Goal: Task Accomplishment & Management: Use online tool/utility

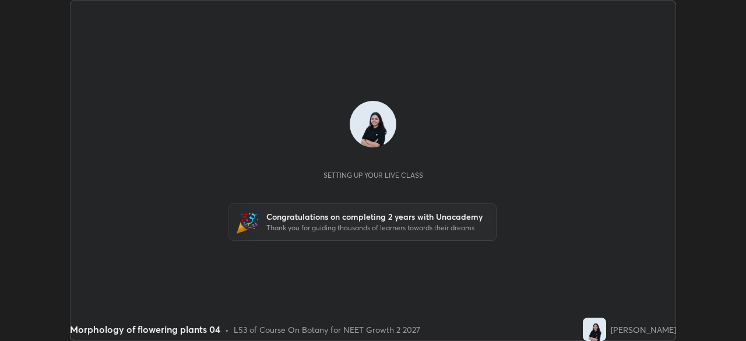
scroll to position [341, 746]
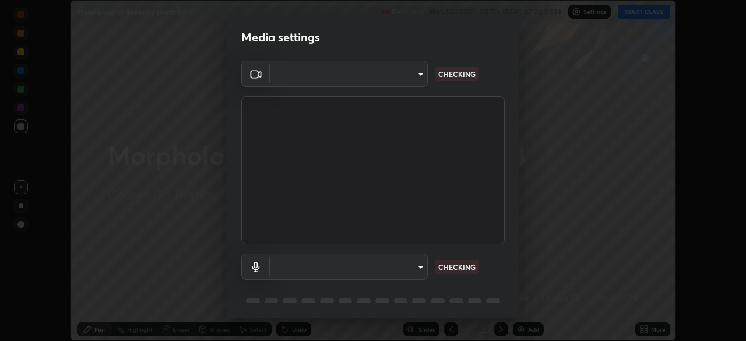
type input "fc38be1871f717ddc8e1b512eadbf63495b763d4820be899b5c927fedf8d93a0"
type input "communications"
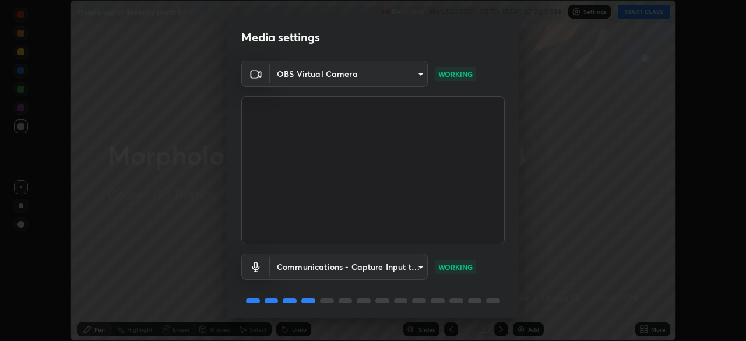
scroll to position [41, 0]
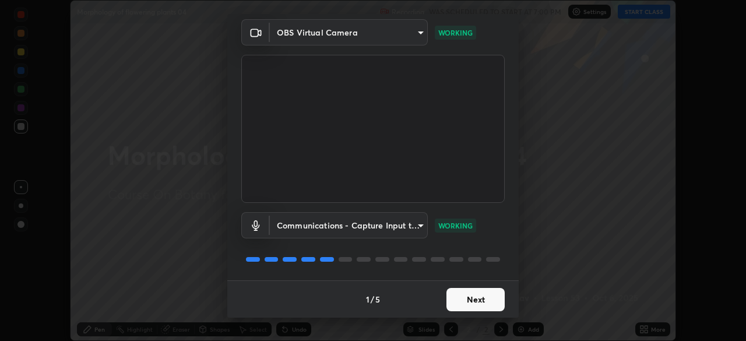
click at [491, 292] on button "Next" at bounding box center [476, 299] width 58 height 23
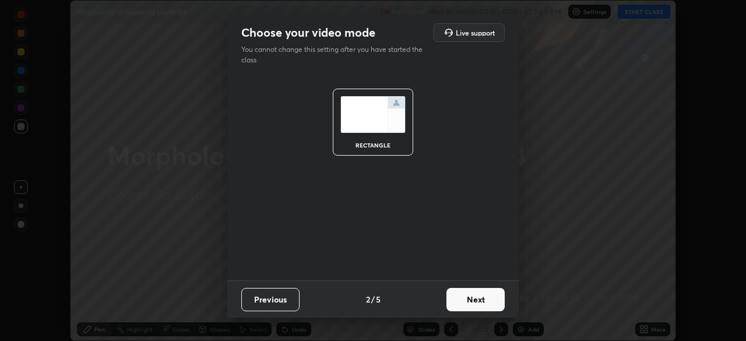
click at [497, 301] on button "Next" at bounding box center [476, 299] width 58 height 23
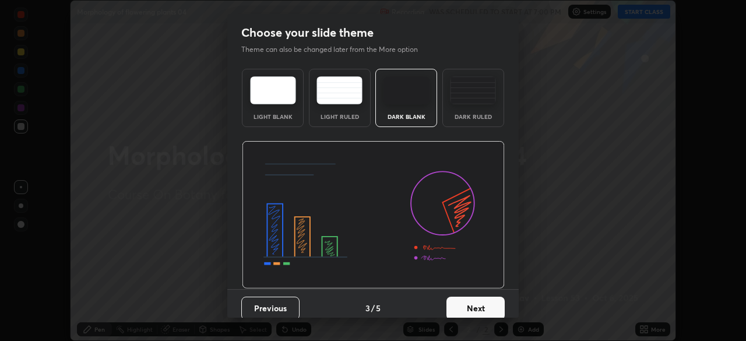
click at [491, 311] on button "Next" at bounding box center [476, 308] width 58 height 23
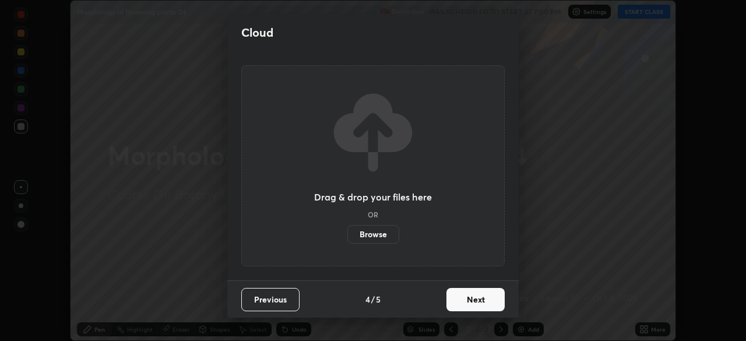
click at [491, 299] on button "Next" at bounding box center [476, 299] width 58 height 23
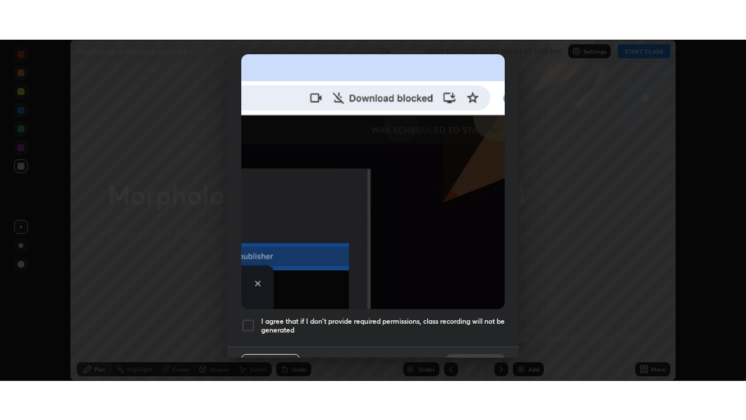
scroll to position [279, 0]
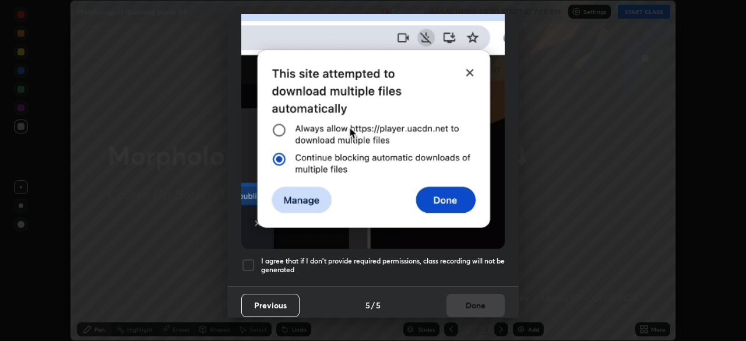
click at [250, 262] on div at bounding box center [248, 265] width 14 height 14
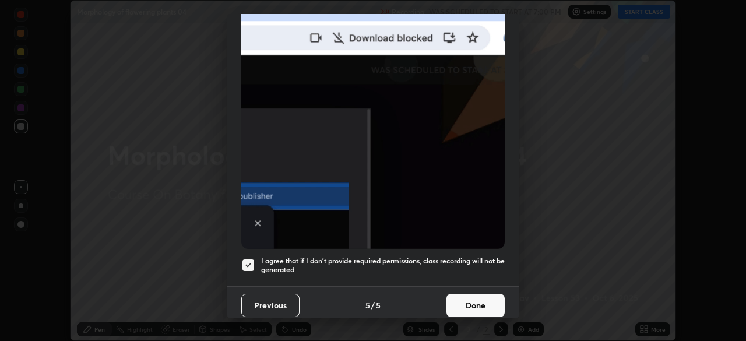
click at [484, 303] on button "Done" at bounding box center [476, 305] width 58 height 23
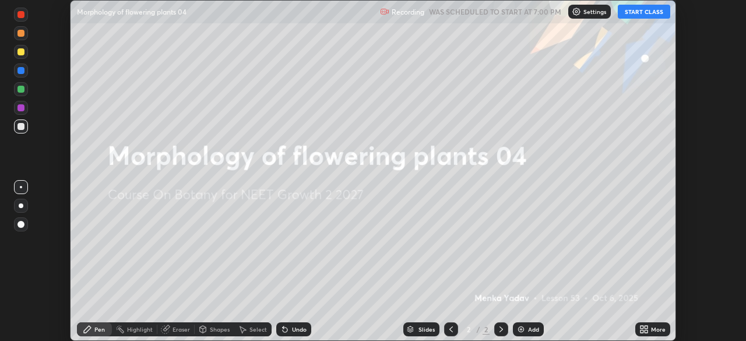
click at [647, 8] on button "START CLASS" at bounding box center [644, 12] width 52 height 14
click at [654, 328] on div "More" at bounding box center [658, 329] width 15 height 6
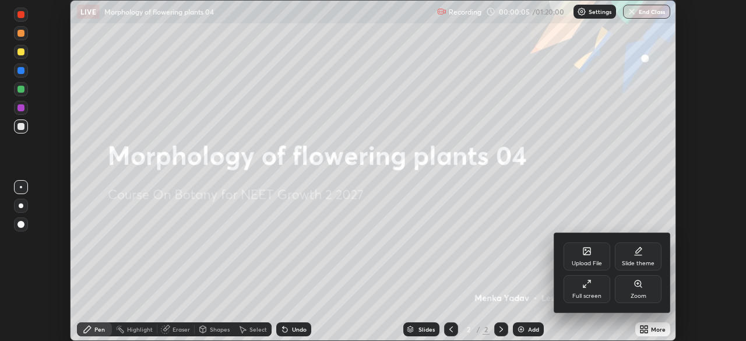
click at [601, 287] on div "Full screen" at bounding box center [587, 289] width 47 height 28
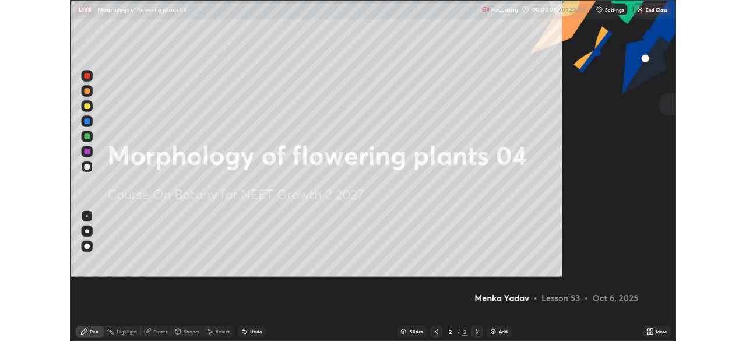
scroll to position [420, 746]
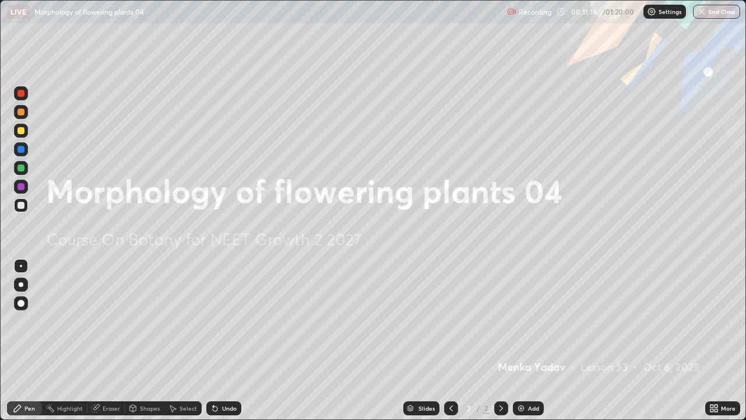
click at [535, 340] on div "Add" at bounding box center [533, 408] width 11 height 6
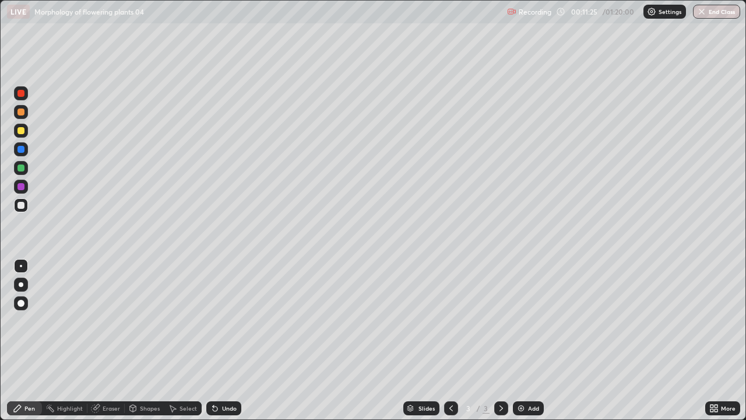
click at [22, 130] on div at bounding box center [20, 130] width 7 height 7
click at [18, 167] on div at bounding box center [20, 167] width 7 height 7
click at [146, 340] on div "Shapes" at bounding box center [150, 408] width 20 height 6
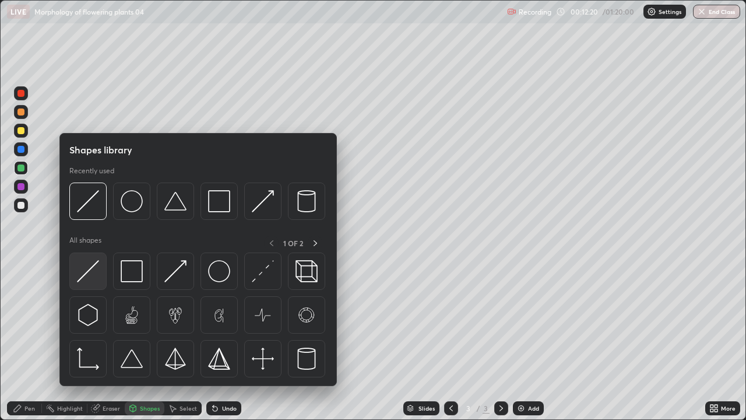
click at [99, 276] on img at bounding box center [88, 271] width 22 height 22
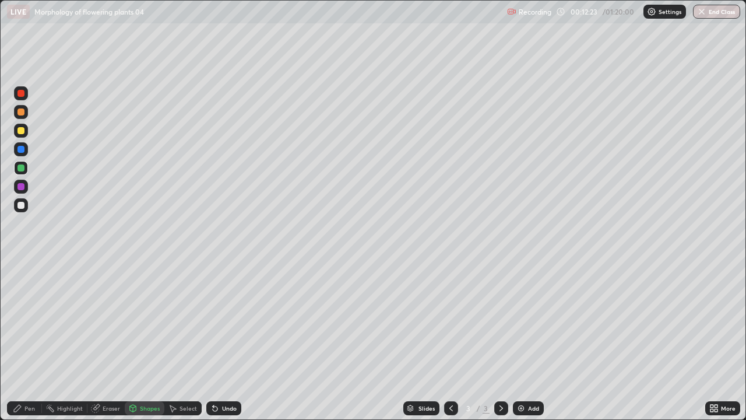
click at [30, 340] on div "Pen" at bounding box center [29, 408] width 10 height 6
click at [20, 189] on div at bounding box center [20, 186] width 7 height 7
click at [17, 183] on div at bounding box center [21, 187] width 14 height 14
click at [22, 202] on div at bounding box center [20, 205] width 7 height 7
click at [16, 168] on div at bounding box center [21, 168] width 14 height 14
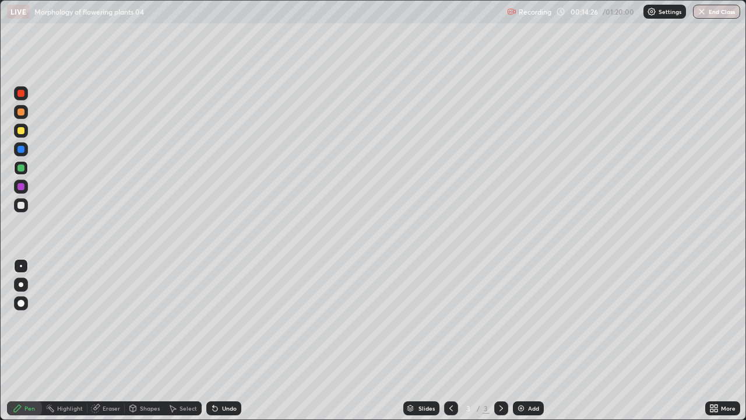
click at [23, 147] on div at bounding box center [20, 149] width 7 height 7
click at [21, 129] on div at bounding box center [20, 130] width 7 height 7
click at [23, 112] on div at bounding box center [20, 111] width 7 height 7
click at [228, 340] on div "Undo" at bounding box center [229, 408] width 15 height 6
click at [229, 340] on div "Undo" at bounding box center [229, 408] width 15 height 6
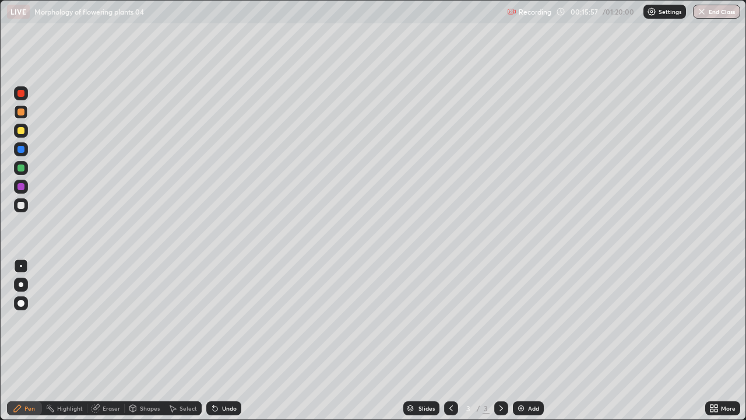
click at [230, 340] on div "Undo" at bounding box center [229, 408] width 15 height 6
click at [229, 340] on div "Undo" at bounding box center [229, 408] width 15 height 6
click at [231, 340] on div "Undo" at bounding box center [223, 408] width 35 height 14
click at [229, 340] on div "Undo" at bounding box center [229, 408] width 15 height 6
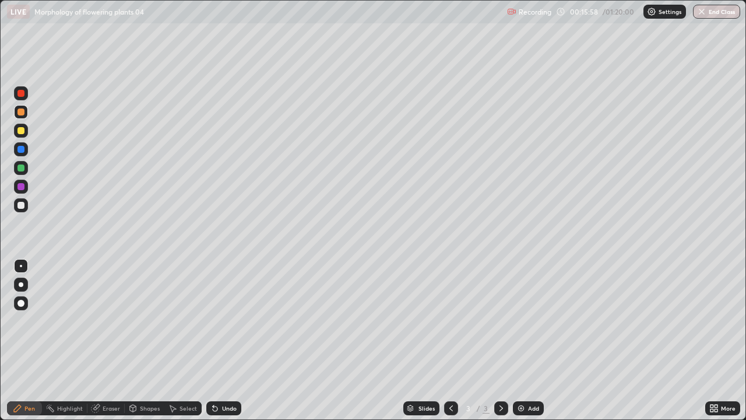
click at [230, 340] on div "Undo" at bounding box center [229, 408] width 15 height 6
click at [231, 340] on div "Undo" at bounding box center [229, 408] width 15 height 6
click at [231, 340] on div "Undo" at bounding box center [223, 408] width 35 height 14
click at [232, 340] on div "Undo" at bounding box center [229, 408] width 15 height 6
click at [20, 153] on div at bounding box center [21, 149] width 14 height 14
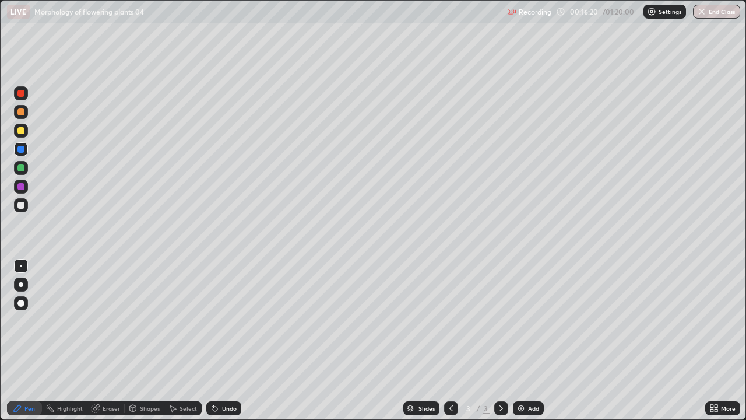
click at [19, 135] on div at bounding box center [21, 131] width 14 height 14
click at [20, 149] on div at bounding box center [20, 149] width 7 height 7
click at [217, 340] on icon at bounding box center [214, 407] width 9 height 9
click at [213, 340] on icon at bounding box center [215, 408] width 5 height 5
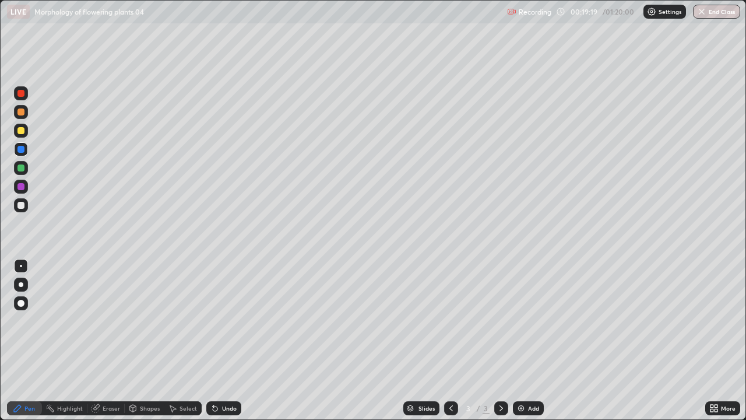
click at [218, 340] on div "Undo" at bounding box center [223, 408] width 35 height 14
click at [219, 340] on div "Undo" at bounding box center [223, 408] width 35 height 14
click at [220, 340] on div "Undo" at bounding box center [223, 408] width 35 height 14
click at [528, 340] on div "Add" at bounding box center [528, 408] width 31 height 14
click at [20, 131] on div at bounding box center [20, 130] width 7 height 7
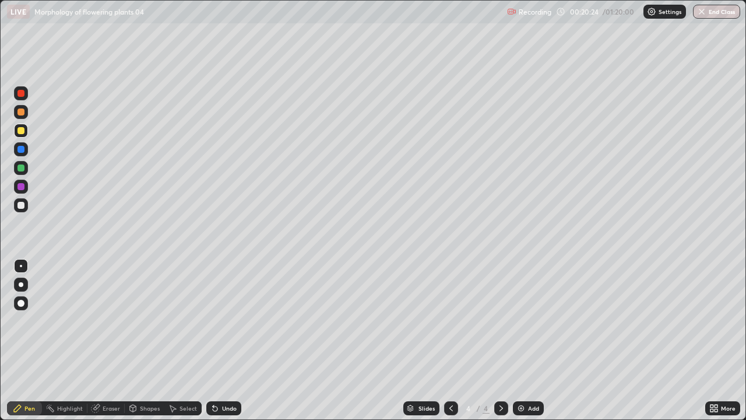
click at [22, 166] on div at bounding box center [20, 167] width 7 height 7
click at [21, 186] on div at bounding box center [20, 186] width 7 height 7
click at [20, 205] on div at bounding box center [20, 205] width 7 height 7
click at [14, 166] on div at bounding box center [21, 168] width 14 height 14
click at [21, 145] on div at bounding box center [21, 149] width 14 height 14
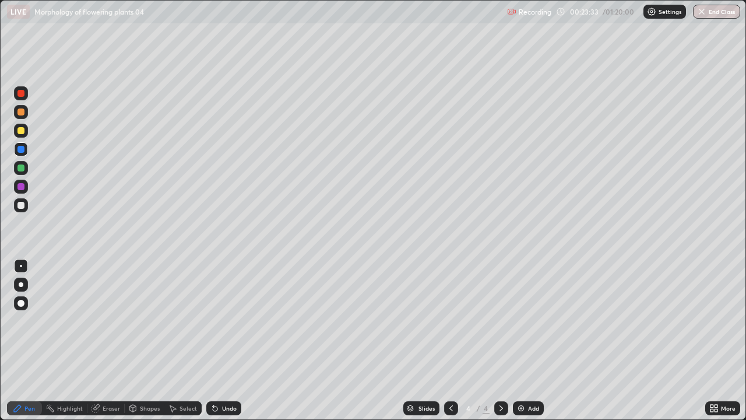
click at [20, 166] on div at bounding box center [20, 167] width 7 height 7
click at [23, 134] on div at bounding box center [20, 130] width 7 height 7
click at [21, 148] on div at bounding box center [20, 149] width 7 height 7
click at [16, 127] on div at bounding box center [21, 131] width 14 height 14
click at [529, 340] on div "Add" at bounding box center [533, 408] width 11 height 6
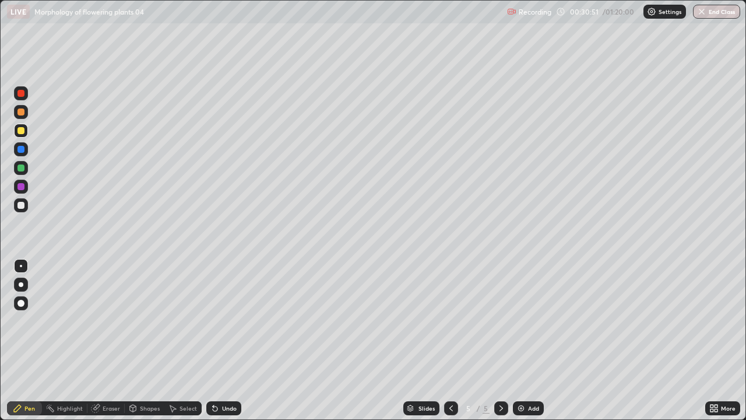
click at [23, 111] on div at bounding box center [20, 111] width 7 height 7
click at [20, 168] on div at bounding box center [20, 167] width 7 height 7
click at [222, 340] on div "Undo" at bounding box center [229, 408] width 15 height 6
click at [224, 340] on div "Undo" at bounding box center [229, 408] width 15 height 6
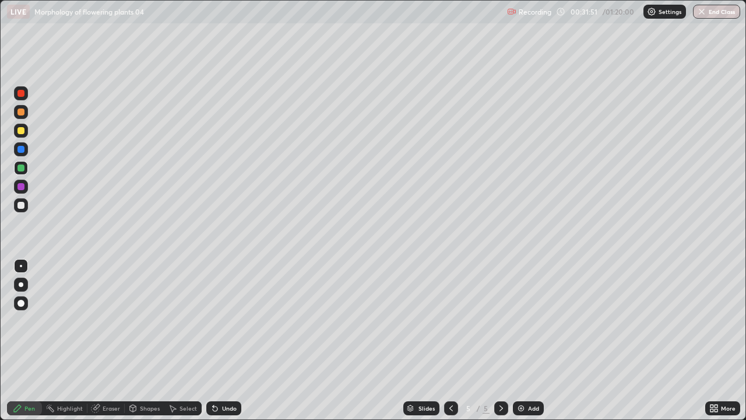
click at [223, 340] on div "Undo" at bounding box center [223, 408] width 35 height 14
click at [225, 340] on div "Undo" at bounding box center [223, 408] width 35 height 14
click at [226, 340] on div "Undo" at bounding box center [223, 408] width 35 height 14
click at [26, 184] on div at bounding box center [21, 187] width 14 height 14
click at [20, 167] on div at bounding box center [20, 167] width 7 height 7
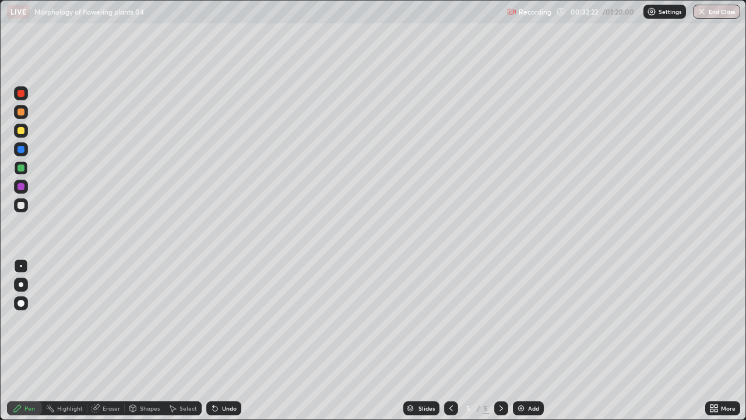
click at [22, 172] on div at bounding box center [21, 168] width 14 height 14
click at [22, 155] on div at bounding box center [21, 149] width 14 height 14
click at [21, 168] on div at bounding box center [20, 167] width 7 height 7
click at [21, 148] on div at bounding box center [20, 149] width 7 height 7
click at [20, 167] on div at bounding box center [20, 167] width 7 height 7
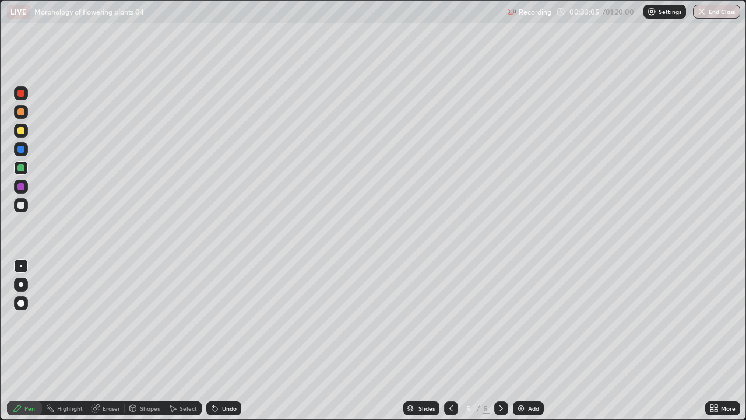
click at [21, 148] on div at bounding box center [20, 149] width 7 height 7
click at [22, 132] on div at bounding box center [20, 130] width 7 height 7
click at [223, 340] on div "Undo" at bounding box center [223, 408] width 35 height 14
click at [0, 340] on div "Pen Highlight Eraser Shapes Select Undo Slides 5 / 5 Add More" at bounding box center [373, 407] width 746 height 23
click at [524, 340] on img at bounding box center [521, 407] width 9 height 9
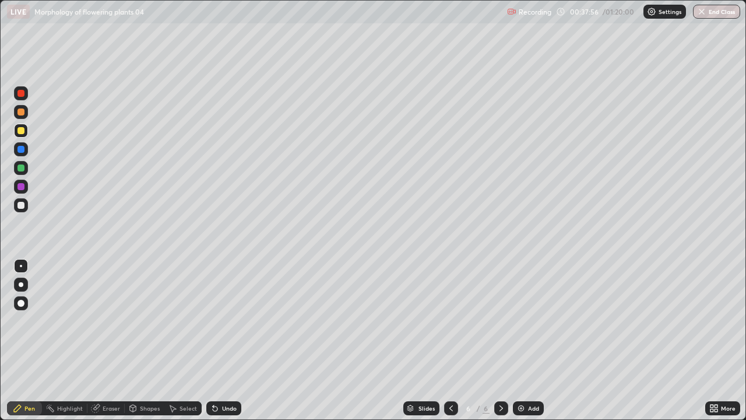
click at [18, 113] on div at bounding box center [20, 111] width 7 height 7
click at [20, 172] on div at bounding box center [21, 168] width 14 height 14
click at [19, 180] on div at bounding box center [21, 187] width 14 height 14
click at [23, 168] on div at bounding box center [20, 167] width 7 height 7
click at [20, 145] on div at bounding box center [21, 149] width 14 height 14
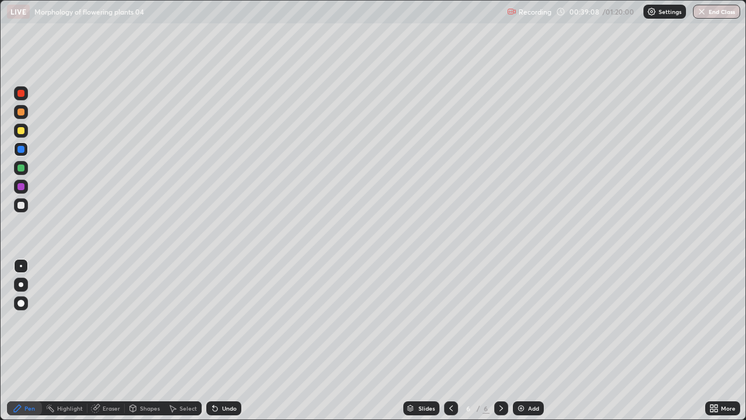
click at [222, 340] on div "Undo" at bounding box center [229, 408] width 15 height 6
click at [19, 168] on div at bounding box center [20, 167] width 7 height 7
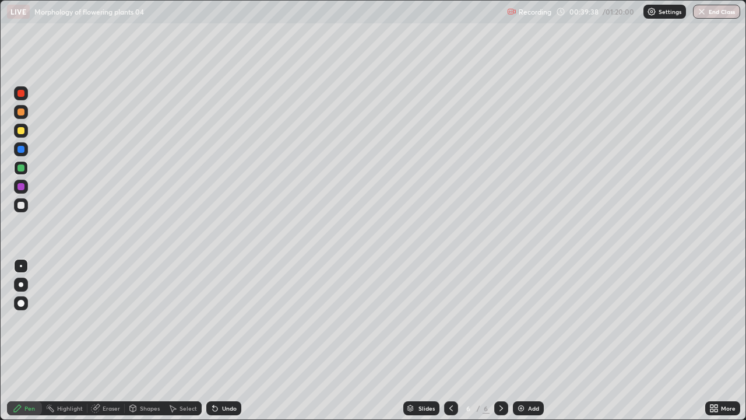
click at [21, 186] on div at bounding box center [20, 186] width 7 height 7
click at [20, 166] on div at bounding box center [20, 167] width 7 height 7
click at [20, 191] on div at bounding box center [21, 187] width 14 height 14
click at [20, 205] on div at bounding box center [20, 205] width 7 height 7
click at [20, 186] on div at bounding box center [20, 186] width 7 height 7
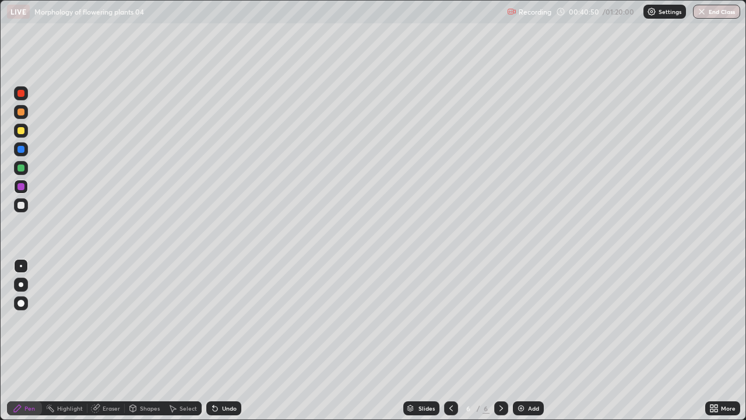
click at [231, 340] on div "Undo" at bounding box center [222, 407] width 40 height 23
click at [20, 206] on div at bounding box center [20, 205] width 7 height 7
click at [20, 188] on div at bounding box center [20, 186] width 7 height 7
click at [529, 340] on div "Add" at bounding box center [533, 408] width 11 height 6
click at [24, 125] on div at bounding box center [21, 131] width 14 height 14
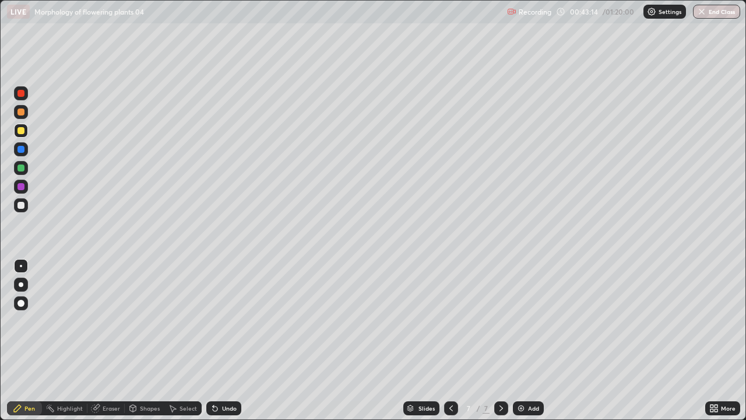
click at [23, 112] on div at bounding box center [20, 111] width 7 height 7
click at [19, 152] on div at bounding box center [20, 149] width 7 height 7
click at [17, 169] on div at bounding box center [20, 167] width 7 height 7
click at [16, 192] on div at bounding box center [21, 187] width 14 height 14
click at [22, 206] on div at bounding box center [20, 205] width 7 height 7
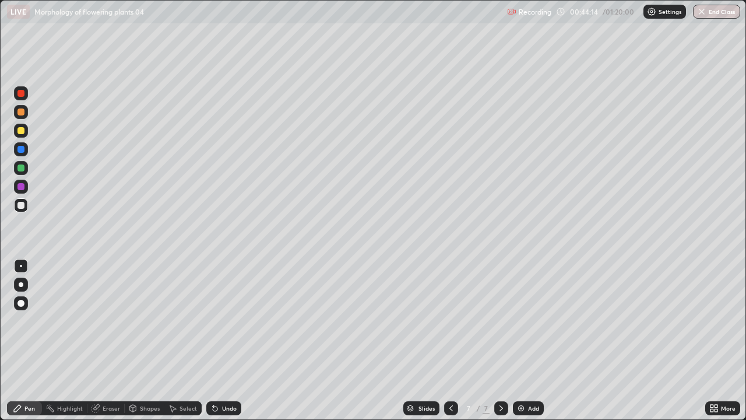
click at [221, 340] on div "Undo" at bounding box center [223, 408] width 35 height 14
click at [20, 168] on div at bounding box center [20, 167] width 7 height 7
click at [16, 211] on div at bounding box center [21, 205] width 14 height 14
click at [20, 187] on div at bounding box center [20, 186] width 7 height 7
click at [535, 340] on div "Add" at bounding box center [533, 408] width 11 height 6
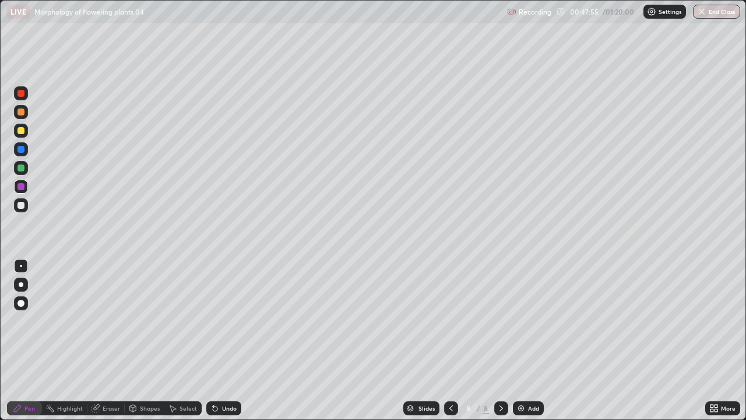
click at [21, 131] on div at bounding box center [20, 130] width 7 height 7
click at [24, 170] on div at bounding box center [21, 168] width 14 height 14
click at [15, 209] on div at bounding box center [21, 205] width 14 height 14
click at [23, 187] on div at bounding box center [20, 186] width 7 height 7
click at [17, 205] on div at bounding box center [20, 205] width 7 height 7
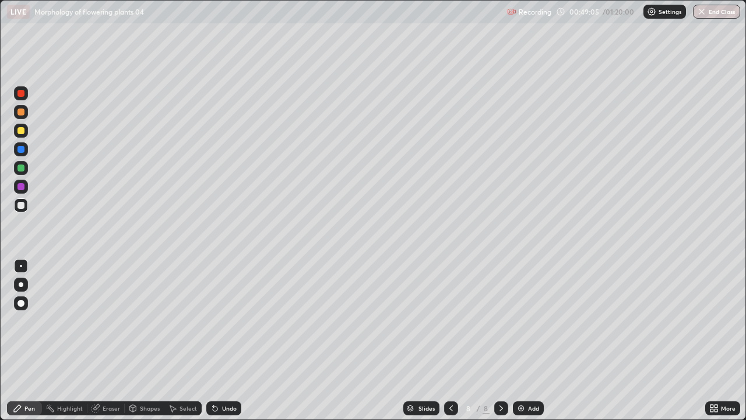
click at [15, 184] on div at bounding box center [21, 187] width 14 height 14
click at [20, 164] on div at bounding box center [20, 167] width 7 height 7
click at [113, 340] on div "Eraser" at bounding box center [111, 408] width 17 height 6
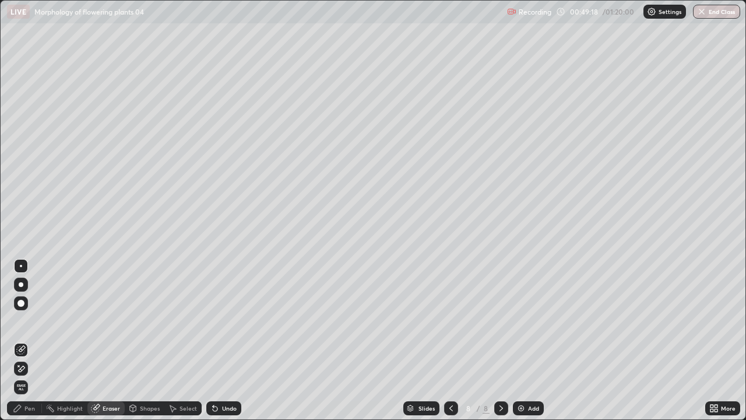
click at [22, 340] on icon at bounding box center [17, 407] width 9 height 9
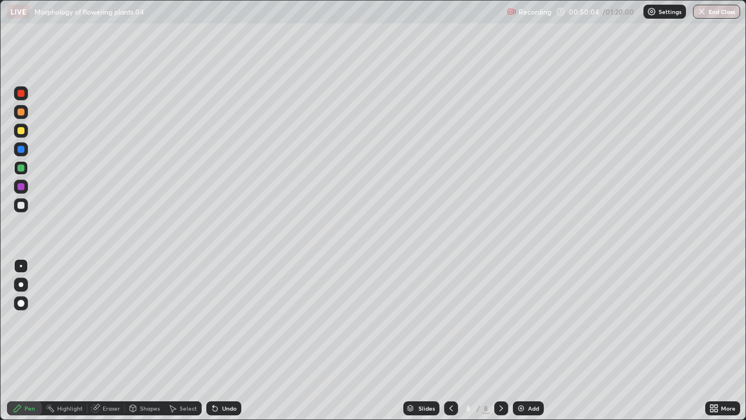
click at [22, 152] on div at bounding box center [20, 149] width 7 height 7
click at [223, 340] on div "Undo" at bounding box center [229, 408] width 15 height 6
click at [22, 168] on div at bounding box center [20, 167] width 7 height 7
click at [20, 206] on div at bounding box center [20, 205] width 7 height 7
click at [223, 340] on div "Undo" at bounding box center [229, 408] width 15 height 6
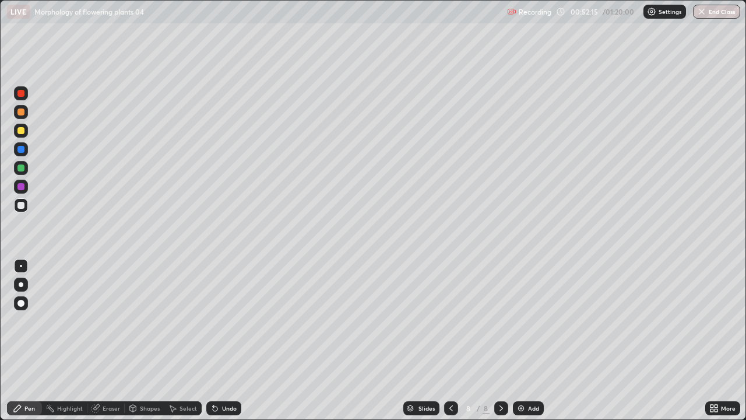
click at [229, 340] on div "Undo" at bounding box center [229, 408] width 15 height 6
click at [228, 340] on div "Undo" at bounding box center [229, 408] width 15 height 6
click at [237, 340] on div "Undo" at bounding box center [223, 408] width 35 height 14
click at [238, 340] on div "Undo" at bounding box center [223, 408] width 35 height 14
click at [27, 184] on div at bounding box center [21, 187] width 14 height 14
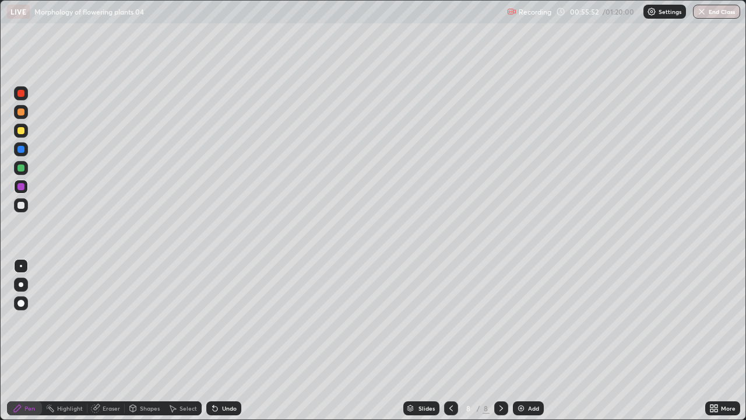
click at [521, 340] on img at bounding box center [521, 407] width 9 height 9
click at [22, 167] on div at bounding box center [20, 167] width 7 height 7
click at [27, 184] on div at bounding box center [21, 187] width 14 height 14
click at [19, 209] on div at bounding box center [21, 205] width 14 height 14
click at [16, 210] on div at bounding box center [21, 205] width 14 height 14
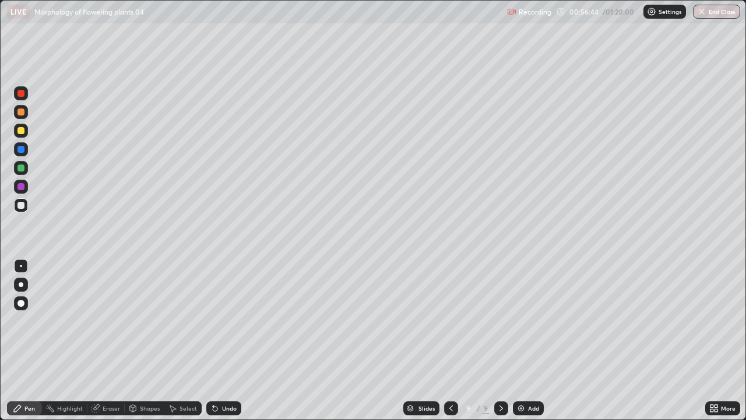
click at [20, 187] on div at bounding box center [20, 186] width 7 height 7
click at [20, 169] on div at bounding box center [20, 167] width 7 height 7
click at [22, 185] on div at bounding box center [20, 186] width 7 height 7
click at [24, 203] on div at bounding box center [20, 205] width 7 height 7
click at [24, 169] on div at bounding box center [20, 167] width 7 height 7
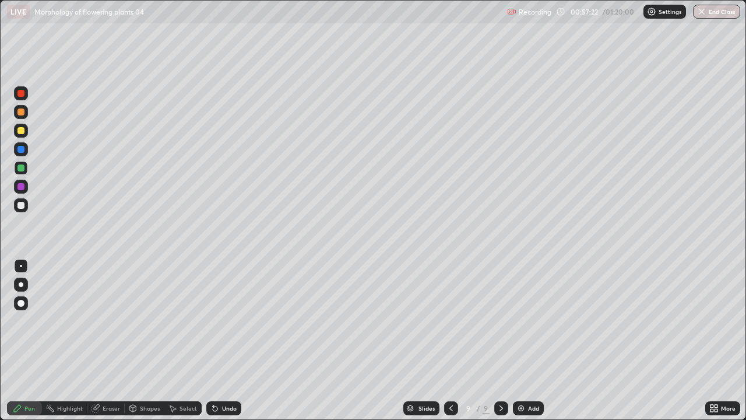
click at [224, 340] on div "Undo" at bounding box center [229, 408] width 15 height 6
click at [20, 201] on div at bounding box center [21, 205] width 14 height 14
click at [20, 166] on div at bounding box center [20, 167] width 7 height 7
click at [22, 148] on div at bounding box center [20, 149] width 7 height 7
click at [18, 187] on div at bounding box center [20, 186] width 7 height 7
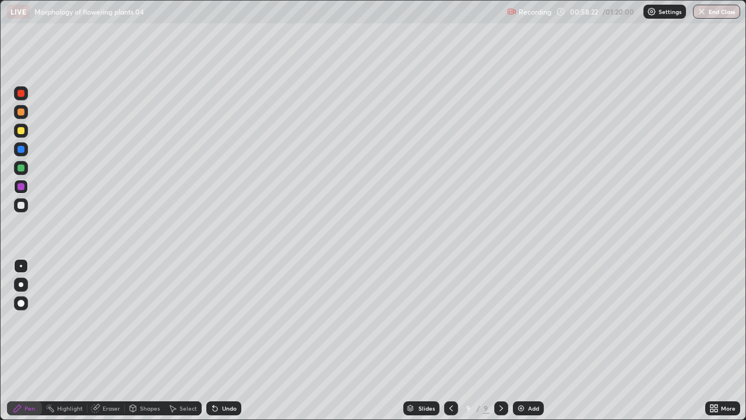
click at [21, 203] on div at bounding box center [20, 205] width 7 height 7
click at [19, 168] on div at bounding box center [20, 167] width 7 height 7
click at [19, 207] on div at bounding box center [20, 205] width 7 height 7
click at [223, 340] on div "Undo" at bounding box center [223, 408] width 35 height 14
click at [24, 189] on div at bounding box center [21, 187] width 14 height 14
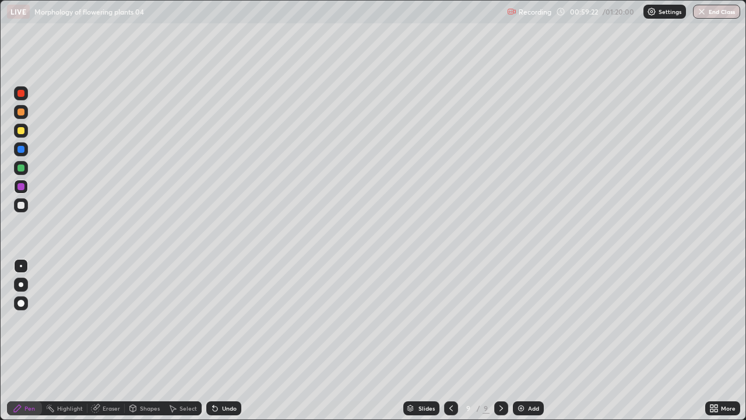
click at [227, 340] on div "Undo" at bounding box center [229, 408] width 15 height 6
click at [23, 203] on div at bounding box center [20, 205] width 7 height 7
click at [23, 170] on div at bounding box center [20, 167] width 7 height 7
click at [21, 206] on div at bounding box center [20, 205] width 7 height 7
click at [22, 188] on div at bounding box center [20, 186] width 7 height 7
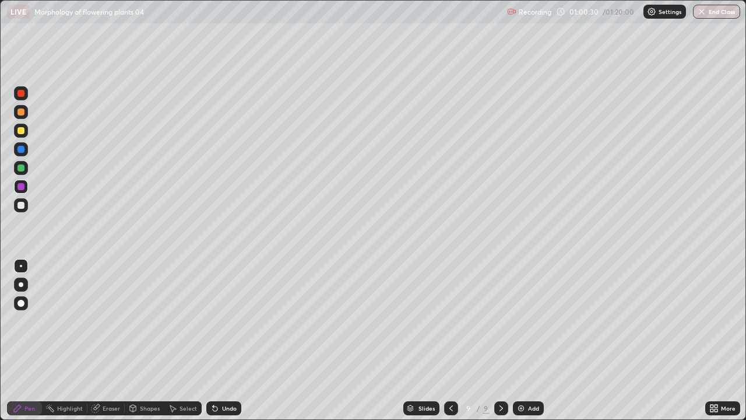
click at [230, 340] on div "Undo" at bounding box center [229, 408] width 15 height 6
click at [530, 340] on div "Add" at bounding box center [533, 408] width 11 height 6
click at [17, 118] on div at bounding box center [21, 112] width 14 height 14
click at [20, 167] on div at bounding box center [20, 167] width 7 height 7
click at [146, 340] on div "Shapes" at bounding box center [150, 408] width 20 height 6
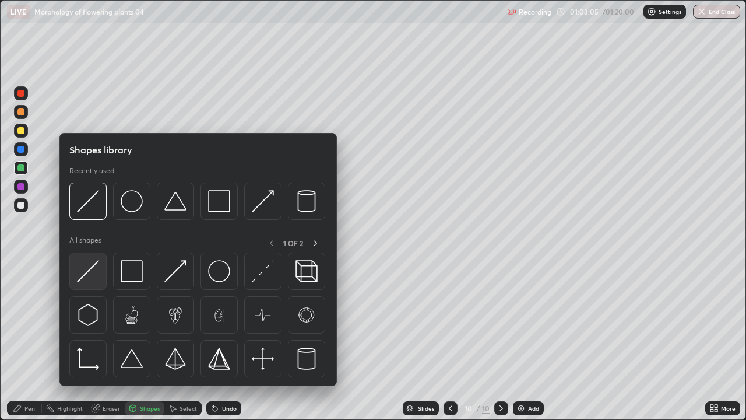
click at [96, 268] on img at bounding box center [88, 271] width 22 height 22
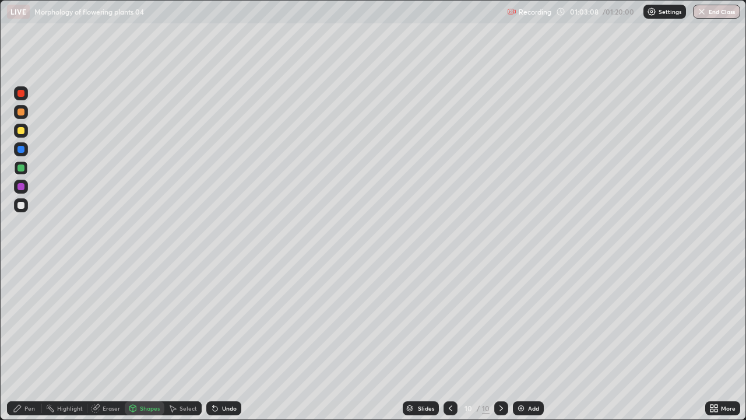
click at [31, 340] on div "Pen" at bounding box center [24, 408] width 35 height 14
click at [20, 192] on div at bounding box center [21, 187] width 14 height 14
click at [16, 210] on div at bounding box center [21, 205] width 14 height 14
click at [222, 340] on div "Undo" at bounding box center [229, 408] width 15 height 6
click at [224, 340] on div "Undo" at bounding box center [229, 408] width 15 height 6
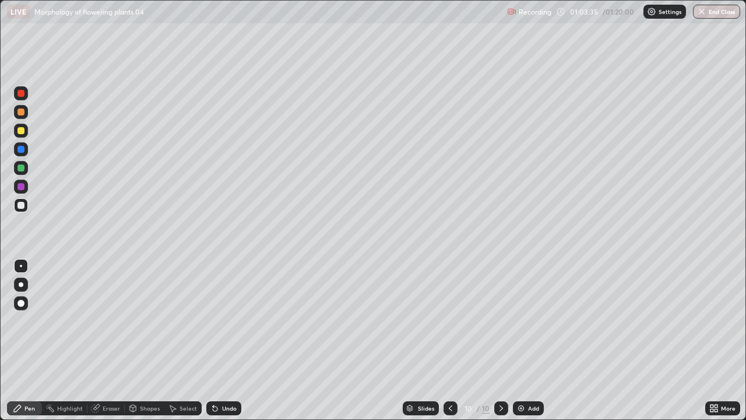
click at [22, 168] on div at bounding box center [20, 167] width 7 height 7
click at [20, 207] on div at bounding box center [20, 205] width 7 height 7
click at [224, 340] on div "Undo" at bounding box center [229, 408] width 15 height 6
click at [223, 340] on div "Undo" at bounding box center [229, 408] width 15 height 6
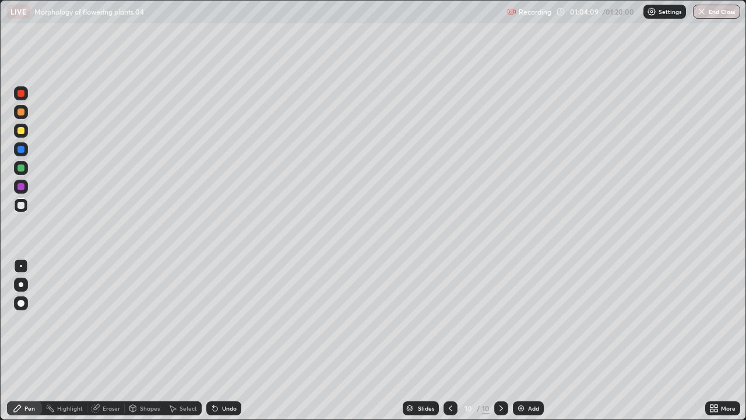
click at [224, 340] on div "Undo" at bounding box center [229, 408] width 15 height 6
click at [223, 340] on div "Undo" at bounding box center [223, 408] width 35 height 14
click at [23, 199] on div at bounding box center [21, 205] width 14 height 14
click at [20, 181] on div at bounding box center [21, 187] width 14 height 14
click at [25, 169] on div at bounding box center [21, 168] width 14 height 14
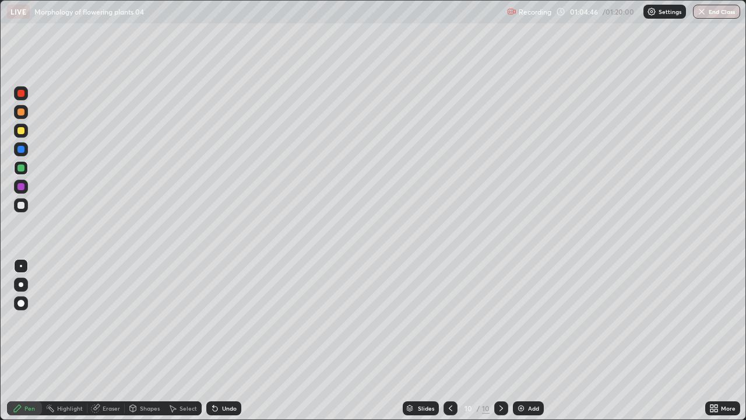
click at [98, 340] on icon at bounding box center [95, 407] width 9 height 9
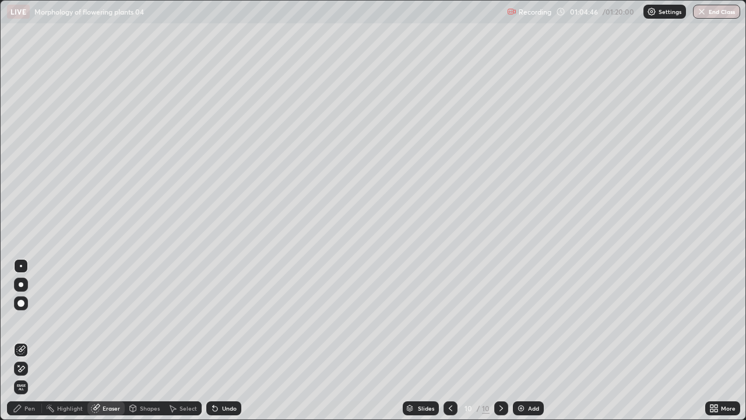
click at [67, 340] on div "Highlight" at bounding box center [70, 408] width 26 height 6
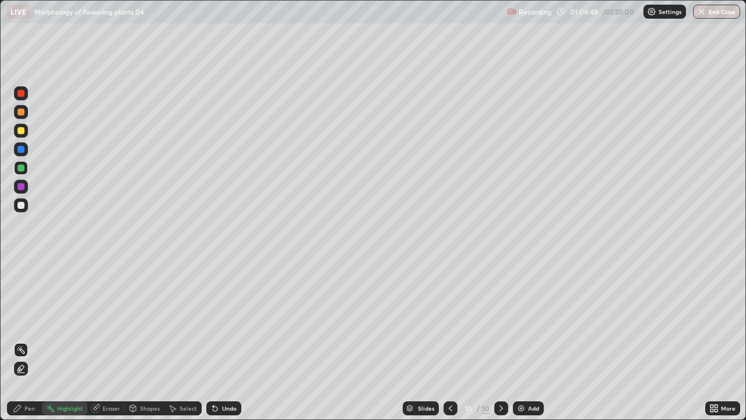
click at [22, 185] on div at bounding box center [20, 186] width 7 height 7
click at [24, 340] on div "Pen" at bounding box center [24, 408] width 35 height 14
click at [23, 203] on div at bounding box center [20, 205] width 7 height 7
click at [23, 182] on div at bounding box center [21, 187] width 14 height 14
click at [20, 170] on div at bounding box center [20, 167] width 7 height 7
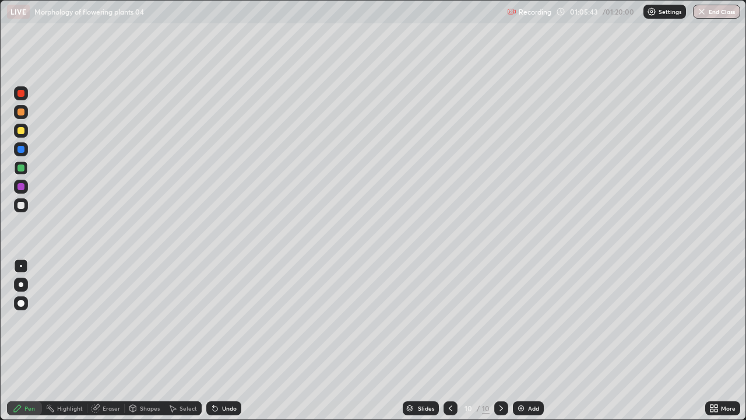
click at [22, 205] on div at bounding box center [20, 205] width 7 height 7
click at [23, 181] on div at bounding box center [21, 187] width 14 height 14
click at [21, 170] on div at bounding box center [20, 167] width 7 height 7
click at [224, 340] on div "Undo" at bounding box center [223, 408] width 35 height 14
click at [20, 209] on div at bounding box center [21, 205] width 14 height 14
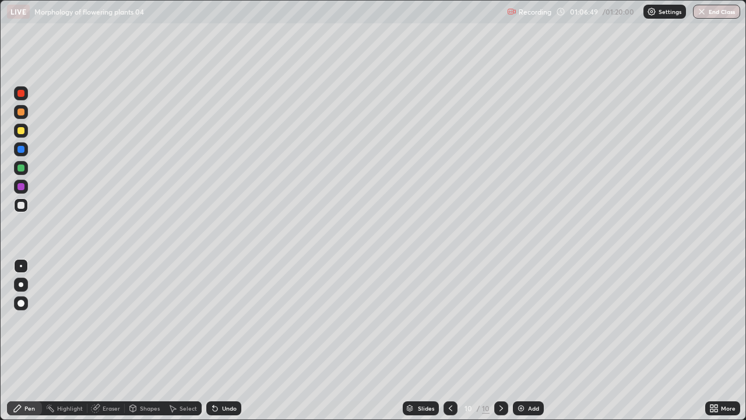
click at [230, 340] on div "Undo" at bounding box center [223, 408] width 35 height 14
click at [21, 187] on div at bounding box center [20, 186] width 7 height 7
click at [22, 170] on div at bounding box center [20, 167] width 7 height 7
click at [227, 340] on div "Undo" at bounding box center [229, 408] width 15 height 6
click at [228, 340] on div "Undo" at bounding box center [229, 408] width 15 height 6
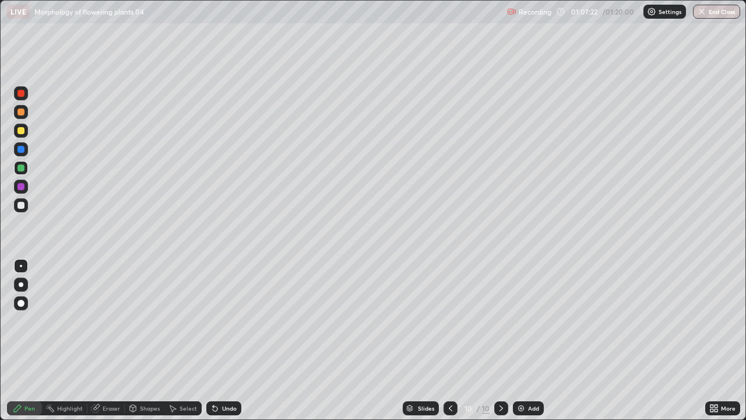
click at [228, 340] on div "Undo" at bounding box center [229, 408] width 15 height 6
click at [20, 205] on div at bounding box center [20, 205] width 7 height 7
click at [705, 10] on img "button" at bounding box center [702, 11] width 9 height 9
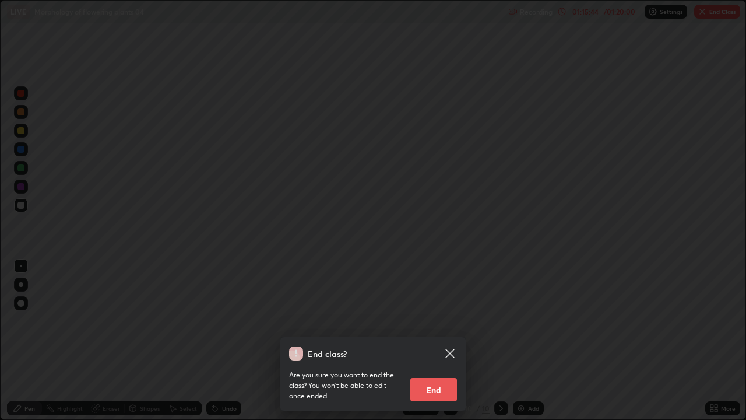
click at [443, 340] on button "End" at bounding box center [433, 389] width 47 height 23
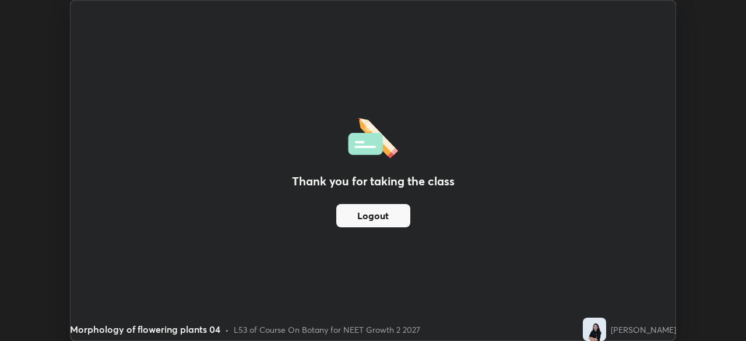
scroll to position [57961, 57556]
